Goal: Task Accomplishment & Management: Use online tool/utility

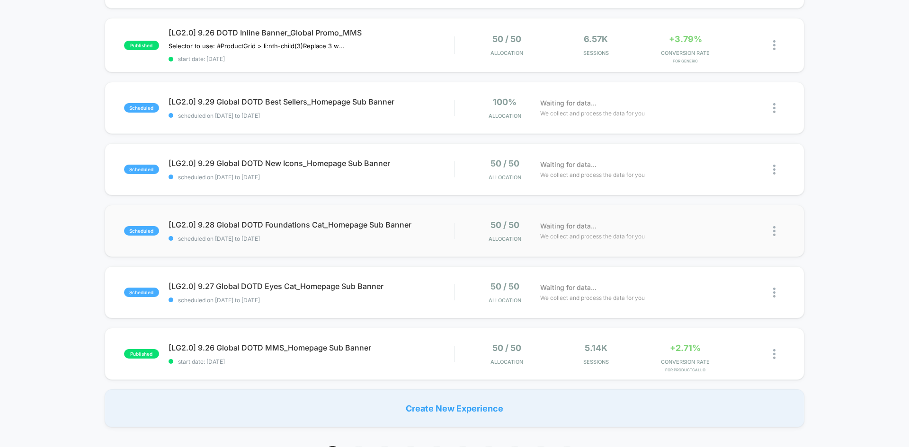
scroll to position [616, 0]
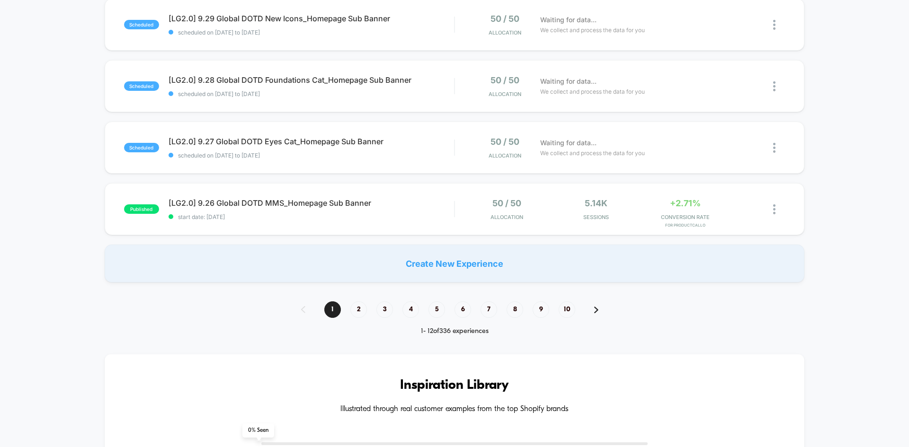
click at [358, 301] on div "**********" at bounding box center [454, 288] width 909 height 1657
click at [357, 303] on span "2" at bounding box center [358, 310] width 17 height 17
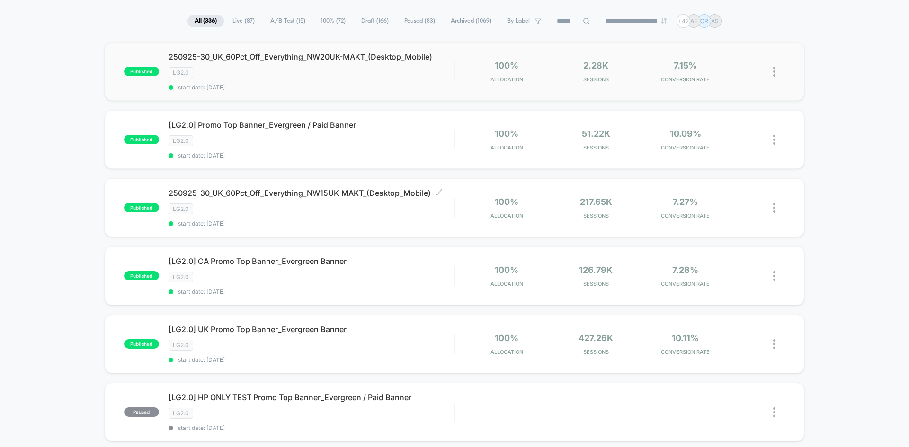
scroll to position [0, 0]
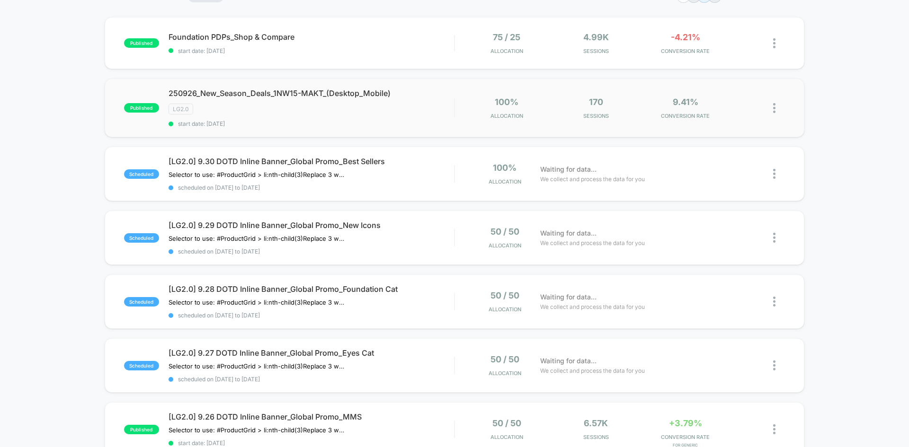
scroll to position [95, 0]
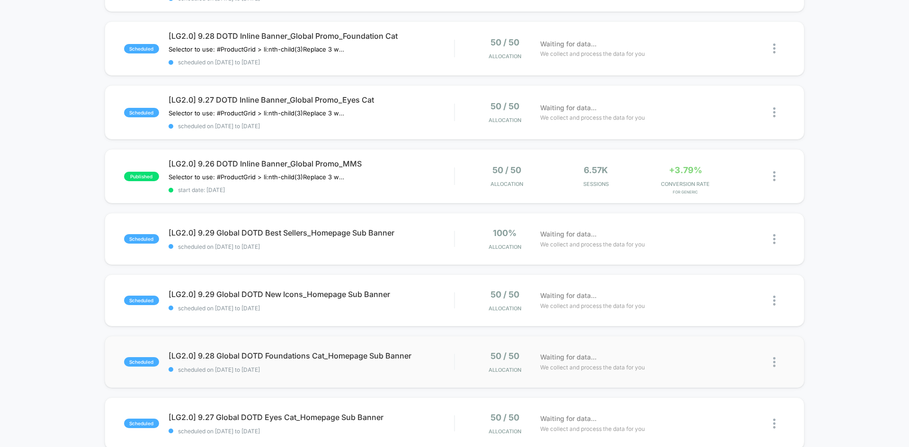
scroll to position [568, 0]
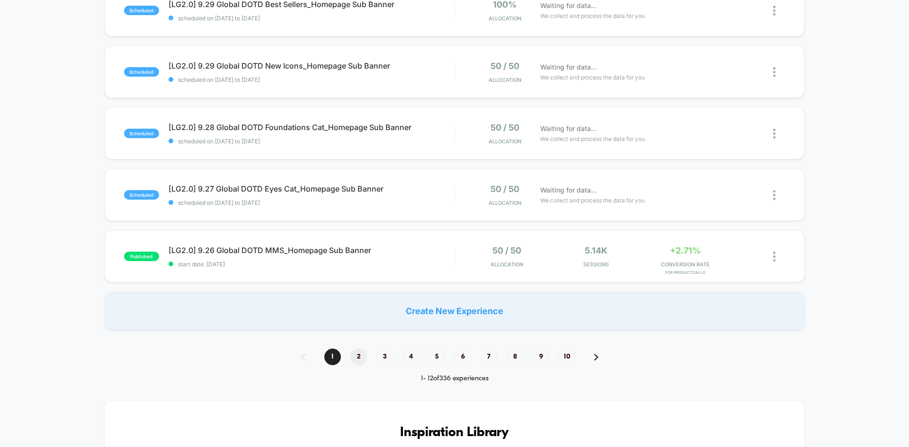
click at [357, 361] on span "2" at bounding box center [358, 357] width 17 height 17
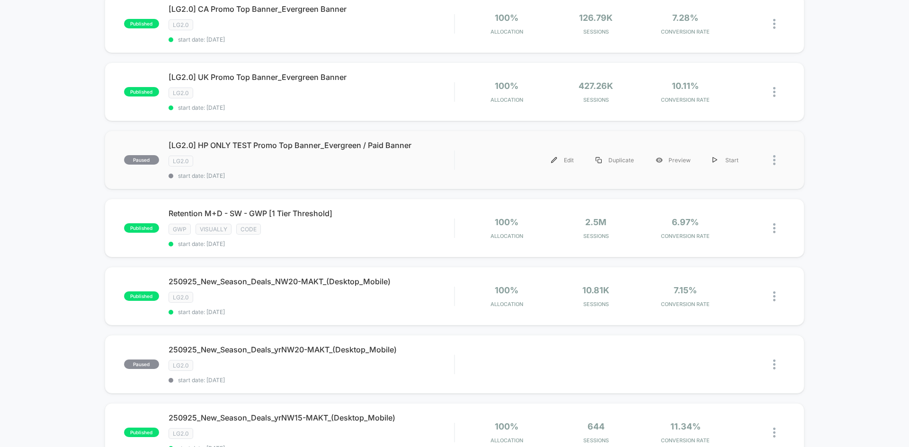
scroll to position [331, 0]
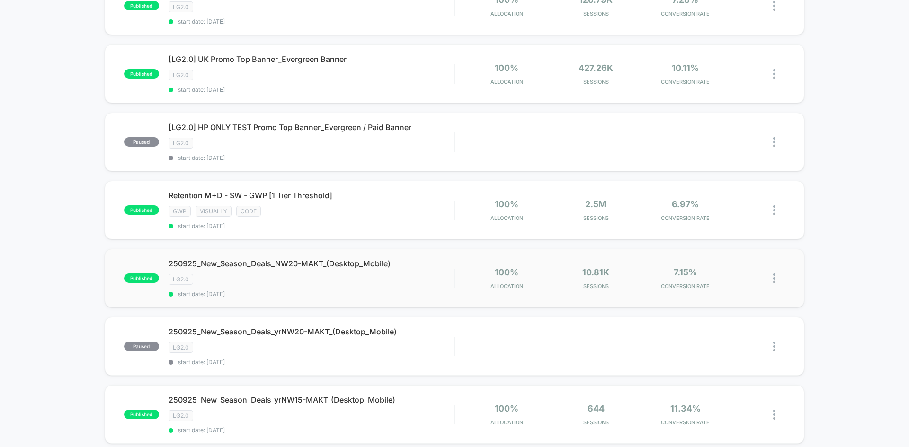
click at [775, 278] on img at bounding box center [774, 279] width 2 height 10
click at [725, 231] on div "Edit" at bounding box center [725, 224] width 85 height 21
